Goal: Use online tool/utility: Utilize a website feature to perform a specific function

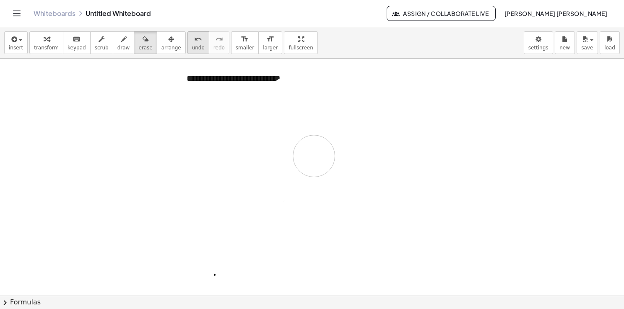
click at [269, 145] on div at bounding box center [312, 296] width 624 height 475
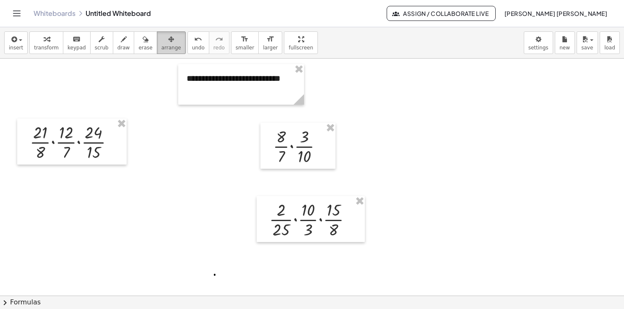
click at [161, 43] on div "button" at bounding box center [171, 39] width 20 height 10
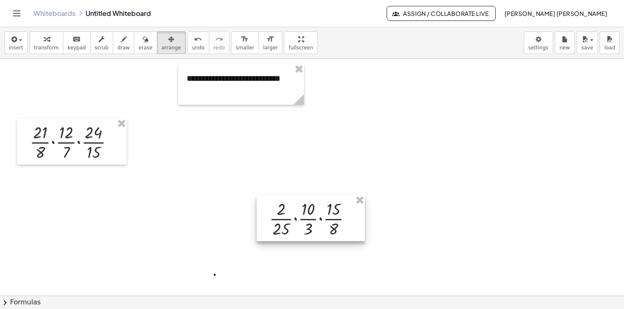
click at [360, 206] on div at bounding box center [310, 218] width 108 height 46
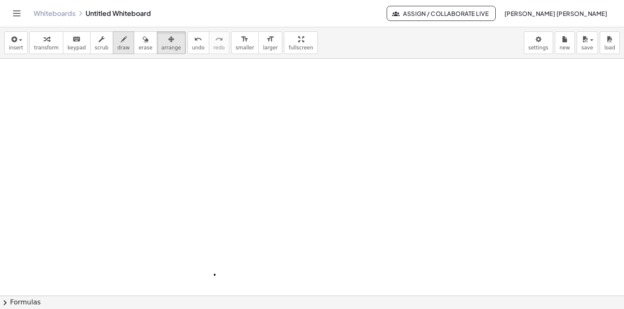
click at [117, 48] on span "draw" at bounding box center [123, 48] width 13 height 6
drag, startPoint x: 76, startPoint y: 103, endPoint x: 82, endPoint y: 126, distance: 23.7
click at [80, 127] on div at bounding box center [312, 296] width 624 height 475
drag, startPoint x: 94, startPoint y: 115, endPoint x: 90, endPoint y: 127, distance: 13.4
click at [90, 127] on div at bounding box center [312, 296] width 624 height 475
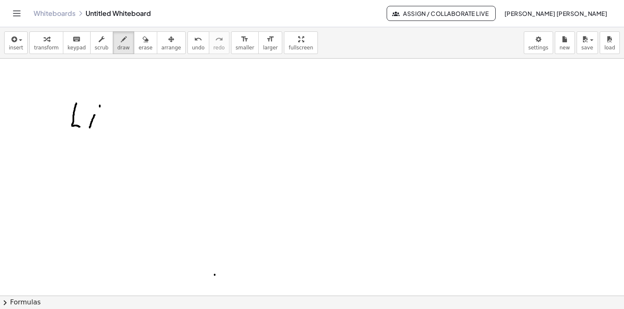
click at [100, 105] on div at bounding box center [312, 296] width 624 height 475
drag, startPoint x: 124, startPoint y: 117, endPoint x: 140, endPoint y: 117, distance: 15.1
click at [140, 117] on div at bounding box center [312, 296] width 624 height 475
drag, startPoint x: 133, startPoint y: 108, endPoint x: 129, endPoint y: 123, distance: 15.8
click at [129, 123] on div at bounding box center [312, 296] width 624 height 475
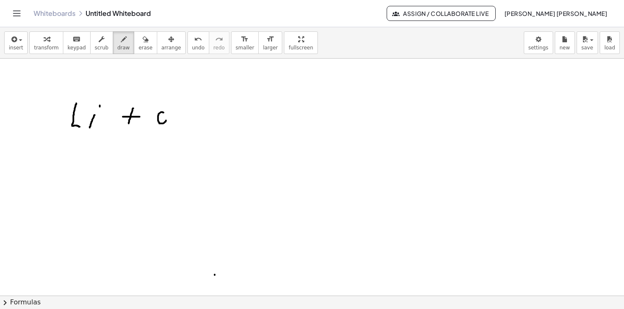
click at [166, 114] on div at bounding box center [312, 296] width 624 height 475
drag, startPoint x: 176, startPoint y: 118, endPoint x: 183, endPoint y: 127, distance: 11.4
click at [181, 127] on div at bounding box center [312, 296] width 624 height 475
drag, startPoint x: 217, startPoint y: 111, endPoint x: 240, endPoint y: 113, distance: 22.8
click at [240, 113] on div at bounding box center [312, 296] width 624 height 475
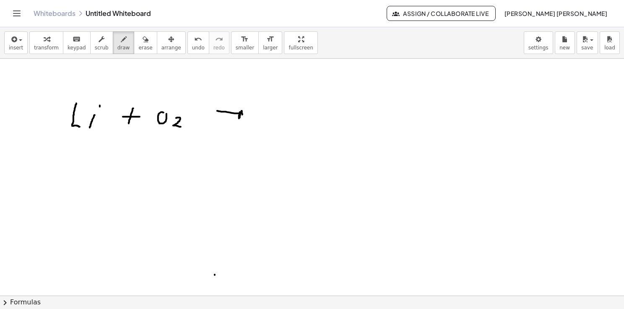
drag, startPoint x: 240, startPoint y: 112, endPoint x: 240, endPoint y: 118, distance: 6.3
click at [240, 118] on div at bounding box center [312, 296] width 624 height 475
drag, startPoint x: 222, startPoint y: 122, endPoint x: 237, endPoint y: 123, distance: 14.7
click at [237, 123] on div at bounding box center [312, 296] width 624 height 475
click at [223, 123] on div at bounding box center [312, 296] width 624 height 475
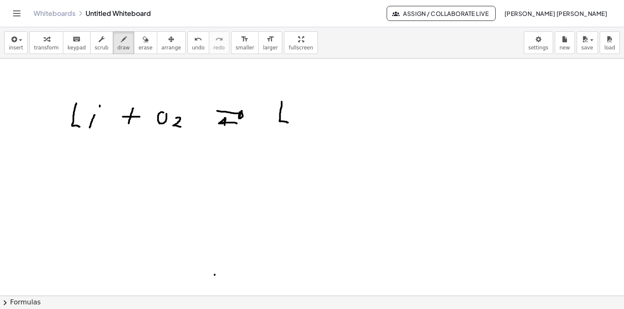
drag, startPoint x: 282, startPoint y: 101, endPoint x: 288, endPoint y: 123, distance: 22.4
click at [288, 123] on div at bounding box center [312, 296] width 624 height 475
drag, startPoint x: 297, startPoint y: 115, endPoint x: 293, endPoint y: 125, distance: 10.7
click at [293, 125] on div at bounding box center [312, 296] width 624 height 475
click at [298, 104] on div at bounding box center [312, 296] width 624 height 475
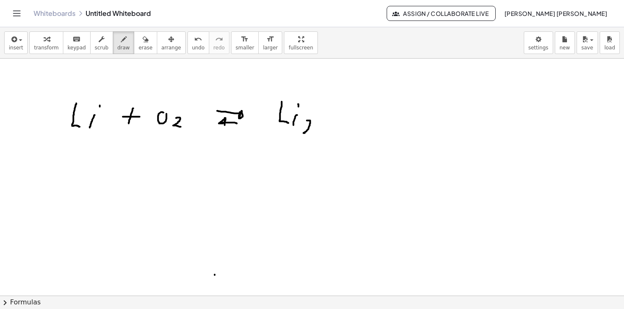
drag, startPoint x: 307, startPoint y: 120, endPoint x: 310, endPoint y: 132, distance: 12.6
click at [310, 132] on div at bounding box center [312, 296] width 624 height 475
click at [339, 94] on div at bounding box center [312, 296] width 624 height 475
click at [138, 48] on span "erase" at bounding box center [145, 48] width 14 height 6
click at [224, 119] on div at bounding box center [312, 296] width 624 height 475
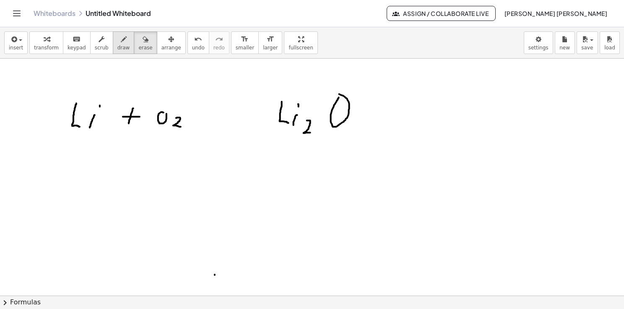
click at [117, 48] on span "draw" at bounding box center [123, 48] width 13 height 6
drag, startPoint x: 212, startPoint y: 118, endPoint x: 238, endPoint y: 119, distance: 25.6
click at [238, 119] on div at bounding box center [312, 296] width 624 height 475
drag, startPoint x: 236, startPoint y: 115, endPoint x: 230, endPoint y: 122, distance: 9.8
click at [230, 122] on div at bounding box center [312, 296] width 624 height 475
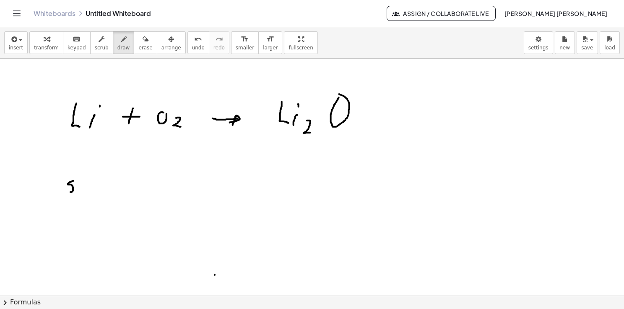
drag, startPoint x: 73, startPoint y: 181, endPoint x: 70, endPoint y: 191, distance: 11.1
click at [70, 192] on div at bounding box center [312, 296] width 624 height 475
drag, startPoint x: 91, startPoint y: 182, endPoint x: 87, endPoint y: 185, distance: 5.1
click at [91, 181] on div at bounding box center [312, 296] width 624 height 475
drag, startPoint x: 80, startPoint y: 190, endPoint x: 82, endPoint y: 197, distance: 7.8
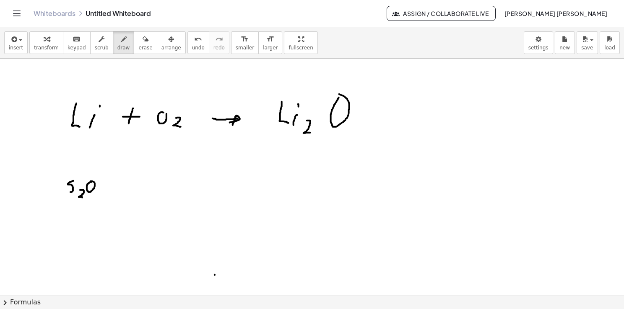
click at [82, 197] on div at bounding box center [312, 296] width 624 height 475
click at [138, 45] on span "erase" at bounding box center [145, 48] width 14 height 6
drag, startPoint x: 75, startPoint y: 185, endPoint x: 87, endPoint y: 179, distance: 13.9
click at [87, 182] on div at bounding box center [312, 296] width 624 height 475
click at [117, 49] on span "draw" at bounding box center [123, 48] width 13 height 6
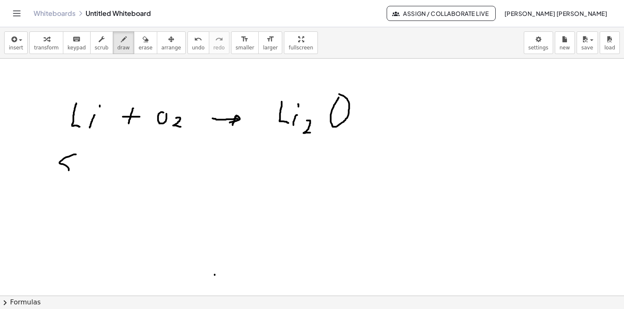
drag, startPoint x: 64, startPoint y: 158, endPoint x: 61, endPoint y: 178, distance: 19.4
click at [61, 179] on div at bounding box center [312, 296] width 624 height 475
drag, startPoint x: 86, startPoint y: 163, endPoint x: 87, endPoint y: 158, distance: 5.2
click at [88, 157] on div at bounding box center [312, 296] width 624 height 475
drag, startPoint x: 100, startPoint y: 169, endPoint x: 90, endPoint y: 186, distance: 19.0
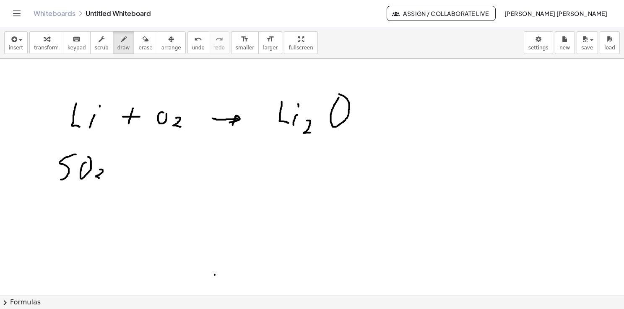
click at [94, 186] on div at bounding box center [312, 296] width 624 height 475
drag, startPoint x: 136, startPoint y: 168, endPoint x: 148, endPoint y: 170, distance: 11.6
click at [147, 170] on div at bounding box center [312, 296] width 624 height 475
drag, startPoint x: 143, startPoint y: 163, endPoint x: 135, endPoint y: 179, distance: 17.8
click at [135, 179] on div at bounding box center [312, 296] width 624 height 475
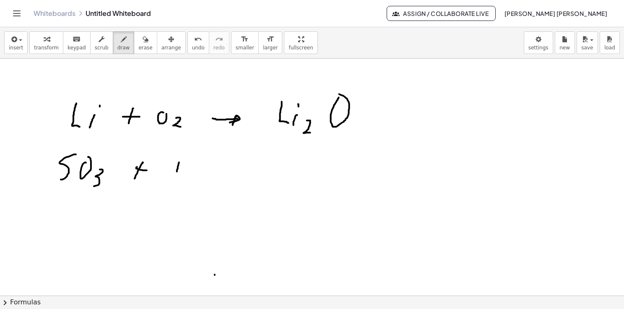
drag, startPoint x: 179, startPoint y: 162, endPoint x: 176, endPoint y: 174, distance: 12.5
click at [176, 174] on div at bounding box center [312, 296] width 624 height 475
drag, startPoint x: 177, startPoint y: 171, endPoint x: 184, endPoint y: 170, distance: 6.7
click at [183, 170] on div at bounding box center [312, 296] width 624 height 475
drag, startPoint x: 189, startPoint y: 163, endPoint x: 183, endPoint y: 177, distance: 15.0
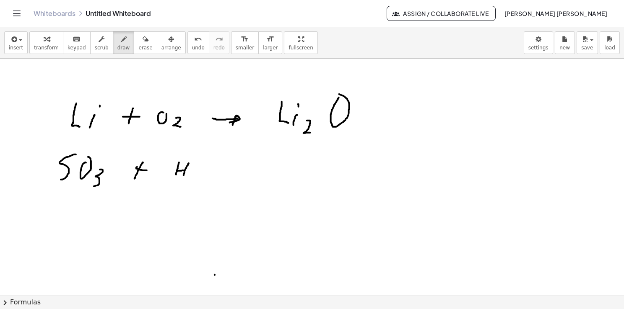
click at [183, 177] on div at bounding box center [312, 296] width 624 height 475
drag, startPoint x: 192, startPoint y: 174, endPoint x: 192, endPoint y: 182, distance: 7.5
click at [190, 182] on div at bounding box center [312, 296] width 624 height 475
click at [208, 167] on div at bounding box center [312, 296] width 624 height 475
drag, startPoint x: 250, startPoint y: 177, endPoint x: 279, endPoint y: 177, distance: 28.9
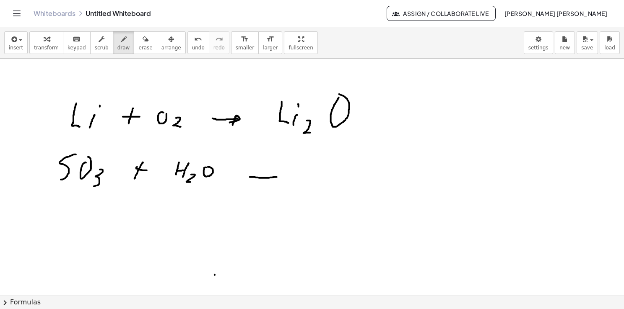
click at [279, 177] on div at bounding box center [312, 296] width 624 height 475
click at [276, 180] on div at bounding box center [312, 296] width 624 height 475
drag, startPoint x: 315, startPoint y: 157, endPoint x: 312, endPoint y: 174, distance: 17.4
click at [312, 174] on div at bounding box center [312, 296] width 624 height 475
drag, startPoint x: 313, startPoint y: 166, endPoint x: 322, endPoint y: 168, distance: 9.4
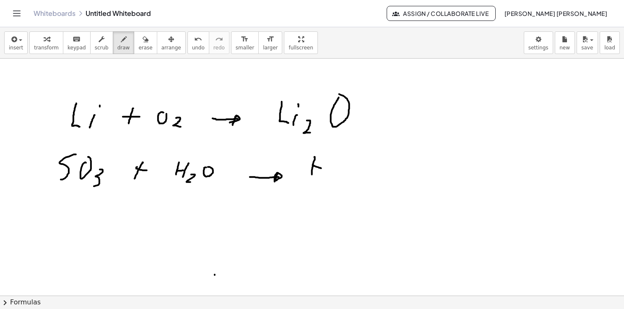
click at [322, 168] on div at bounding box center [312, 296] width 624 height 475
drag, startPoint x: 325, startPoint y: 152, endPoint x: 324, endPoint y: 175, distance: 23.5
click at [324, 175] on div at bounding box center [312, 296] width 624 height 475
drag, startPoint x: 328, startPoint y: 174, endPoint x: 335, endPoint y: 180, distance: 9.8
click at [335, 180] on div at bounding box center [312, 296] width 624 height 475
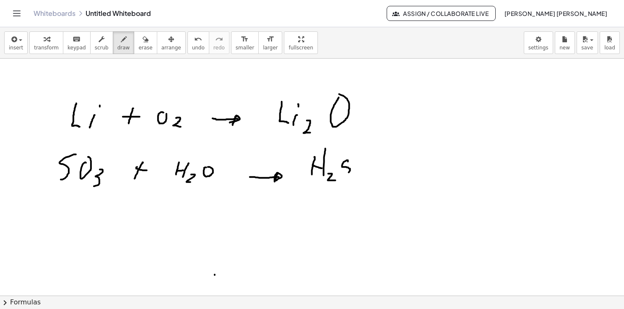
drag, startPoint x: 348, startPoint y: 160, endPoint x: 344, endPoint y: 175, distance: 15.1
click at [344, 175] on div at bounding box center [312, 296] width 624 height 475
click at [362, 159] on div at bounding box center [312, 296] width 624 height 475
drag, startPoint x: 369, startPoint y: 166, endPoint x: 373, endPoint y: 170, distance: 6.5
click at [373, 170] on div at bounding box center [312, 296] width 624 height 475
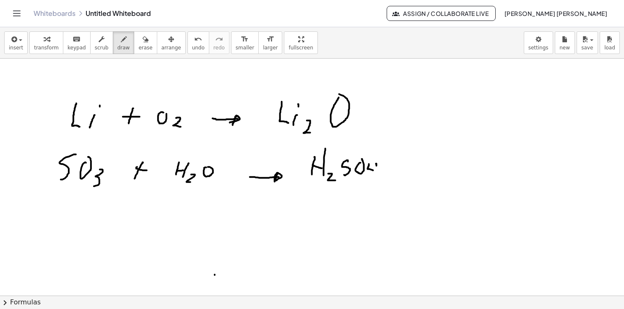
drag, startPoint x: 376, startPoint y: 163, endPoint x: 374, endPoint y: 180, distance: 17.0
click at [374, 180] on div at bounding box center [312, 296] width 624 height 475
drag, startPoint x: 77, startPoint y: 224, endPoint x: 76, endPoint y: 243, distance: 18.9
click at [74, 242] on div at bounding box center [312, 296] width 624 height 475
drag, startPoint x: 87, startPoint y: 225, endPoint x: 84, endPoint y: 238, distance: 12.9
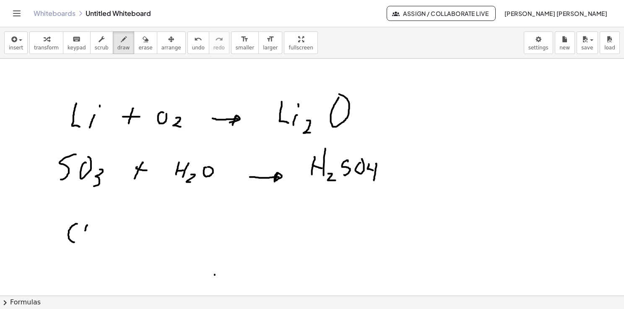
click at [84, 238] on div at bounding box center [312, 296] width 624 height 475
drag, startPoint x: 96, startPoint y: 238, endPoint x: 104, endPoint y: 247, distance: 11.6
click at [103, 247] on div at bounding box center [312, 296] width 624 height 475
drag, startPoint x: 131, startPoint y: 239, endPoint x: 148, endPoint y: 239, distance: 16.8
click at [148, 239] on div at bounding box center [312, 296] width 624 height 475
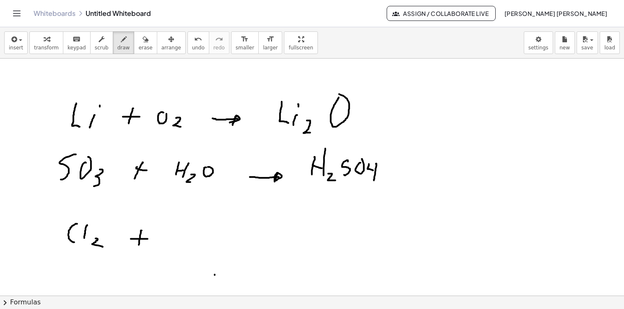
drag, startPoint x: 142, startPoint y: 230, endPoint x: 139, endPoint y: 248, distance: 17.4
click at [139, 248] on div at bounding box center [312, 296] width 624 height 475
drag, startPoint x: 173, startPoint y: 227, endPoint x: 178, endPoint y: 231, distance: 6.5
click at [178, 231] on div at bounding box center [312, 296] width 624 height 475
drag, startPoint x: 189, startPoint y: 238, endPoint x: 202, endPoint y: 247, distance: 15.3
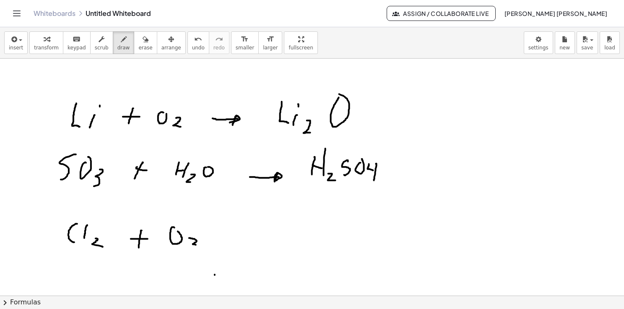
click at [202, 247] on div at bounding box center [312, 296] width 624 height 475
drag, startPoint x: 251, startPoint y: 236, endPoint x: 282, endPoint y: 236, distance: 30.6
click at [282, 236] on div at bounding box center [312, 296] width 624 height 475
drag, startPoint x: 282, startPoint y: 233, endPoint x: 278, endPoint y: 240, distance: 7.1
click at [278, 239] on div at bounding box center [312, 296] width 624 height 475
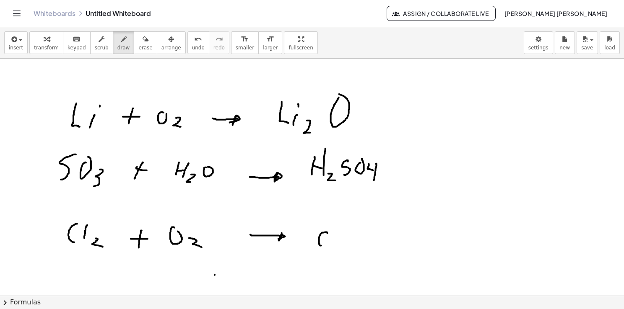
drag
click at [324, 246] on div at bounding box center [312, 296] width 624 height 475
click at [334, 243] on div at bounding box center [312, 296] width 624 height 475
click at [342, 251] on div at bounding box center [312, 296] width 624 height 475
click at [367, 233] on div at bounding box center [312, 296] width 624 height 475
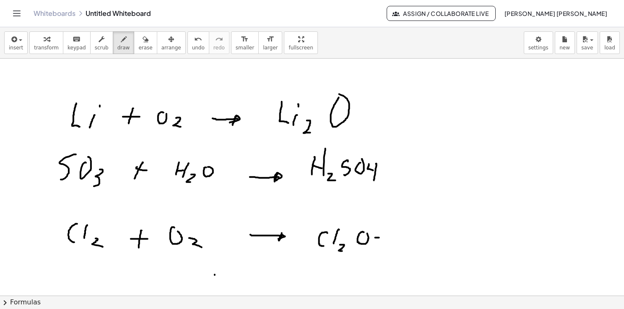
click at [380, 238] on div at bounding box center [312, 296] width 624 height 475
click at [368, 248] on div at bounding box center [312, 296] width 624 height 475
click at [25, 122] on div at bounding box center [312, 296] width 624 height 475
click at [35, 129] on div at bounding box center [312, 296] width 624 height 475
click at [22, 180] on div at bounding box center [312, 296] width 624 height 475
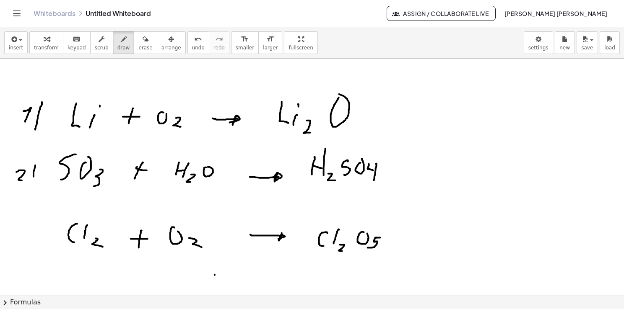
click at [30, 190] on div at bounding box center [312, 296] width 624 height 475
click at [22, 228] on div at bounding box center [312, 296] width 624 height 475
click at [39, 239] on div at bounding box center [312, 296] width 624 height 475
click at [22, 46] on button "insert" at bounding box center [15, 42] width 23 height 23
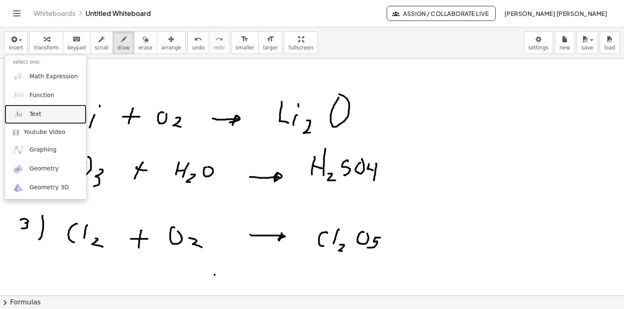
click at [43, 108] on link "Text" at bounding box center [46, 114] width 82 height 19
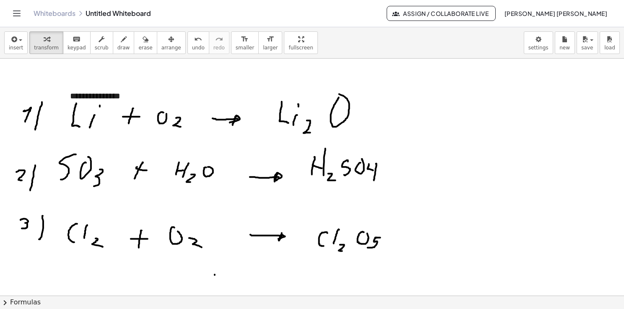
click at [150, 54] on div "insert select one: Math Expression Function Text Youtube Video Graphing Geometr…" at bounding box center [312, 42] width 624 height 31
click at [161, 48] on span "arrange" at bounding box center [171, 48] width 20 height 6
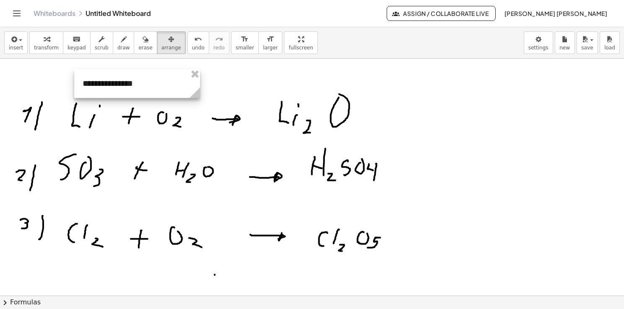
click at [153, 69] on div at bounding box center [137, 83] width 126 height 29
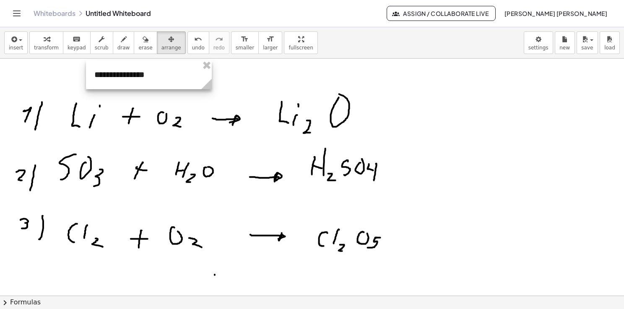
click at [138, 81] on div at bounding box center [149, 74] width 126 height 29
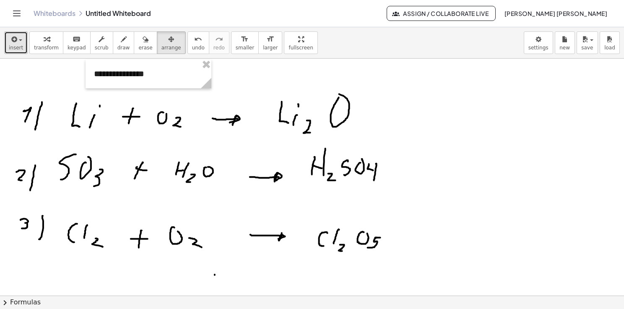
click at [18, 39] on div "button" at bounding box center [16, 39] width 14 height 10
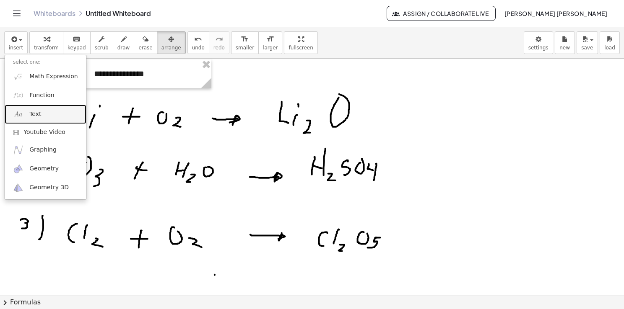
click at [27, 111] on link "Text" at bounding box center [46, 114] width 82 height 19
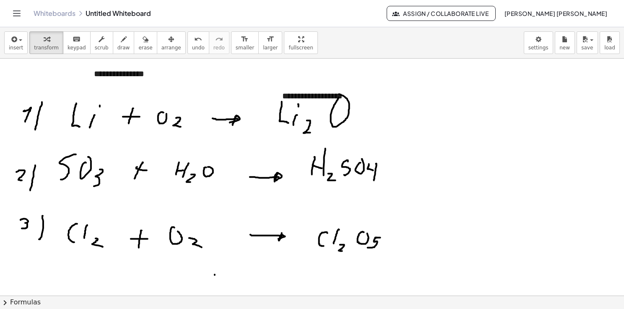
click at [394, 111] on div at bounding box center [312, 296] width 624 height 475
click at [329, 88] on div "**********" at bounding box center [337, 96] width 126 height 29
drag, startPoint x: 276, startPoint y: 108, endPoint x: 161, endPoint y: 95, distance: 116.4
click at [161, 95] on div at bounding box center [162, 83] width 8 height 29
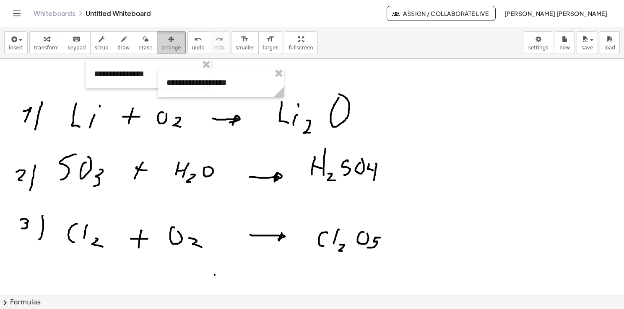
click at [161, 49] on span "arrange" at bounding box center [171, 48] width 20 height 6
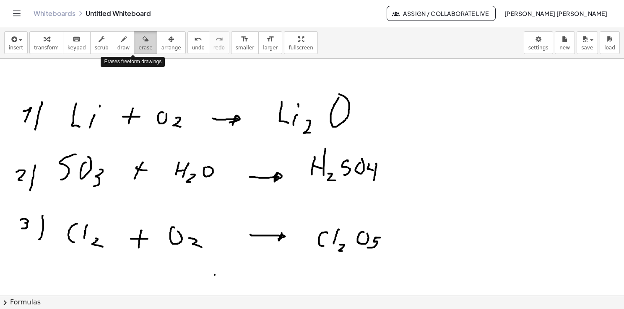
click at [134, 52] on button "erase" at bounding box center [145, 42] width 23 height 23
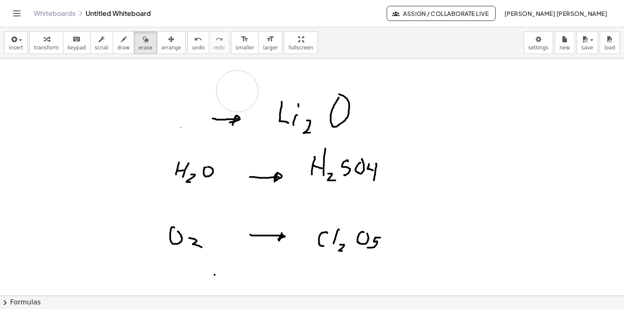
drag, startPoint x: 49, startPoint y: 98, endPoint x: 213, endPoint y: 110, distance: 163.9
click at [174, 100] on div at bounding box center [312, 296] width 624 height 475
click at [213, 110] on div at bounding box center [312, 296] width 624 height 475
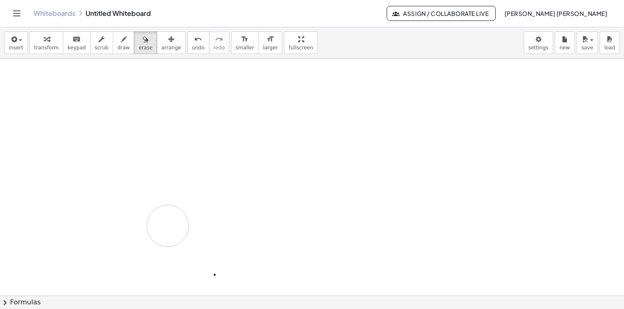
drag, startPoint x: 213, startPoint y: 110, endPoint x: 170, endPoint y: 189, distance: 89.8
click at [176, 129] on div at bounding box center [312, 296] width 624 height 475
